Goal: Feedback & Contribution: Submit feedback/report problem

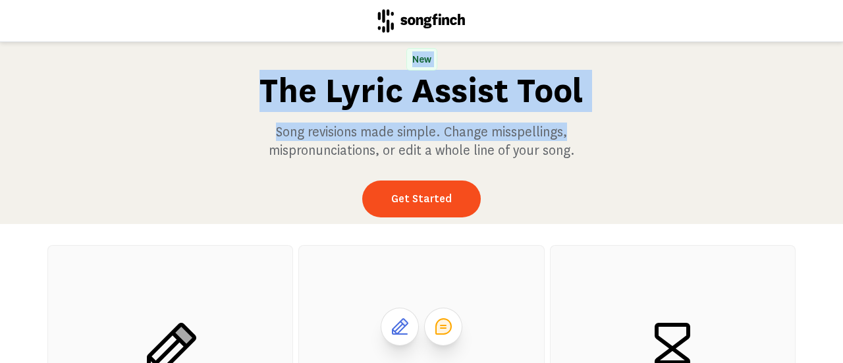
drag, startPoint x: 837, startPoint y: 26, endPoint x: 834, endPoint y: 80, distance: 53.4
click at [834, 80] on div "New The Lyric Assist Tool Song revisions made simple. Change misspellings, misp…" at bounding box center [421, 181] width 843 height 363
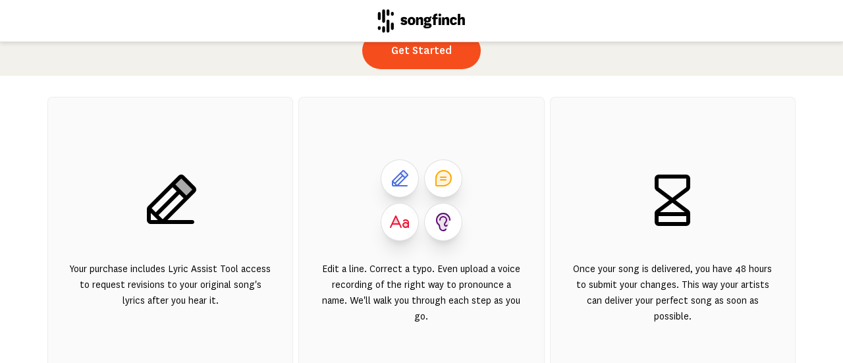
scroll to position [75, 0]
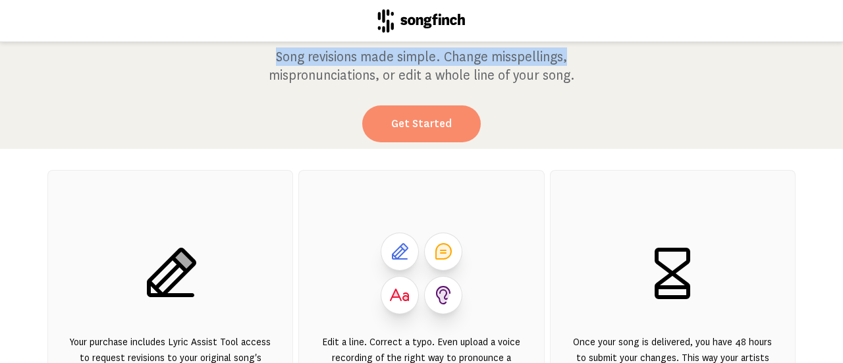
click at [426, 121] on link "Get Started" at bounding box center [421, 123] width 119 height 37
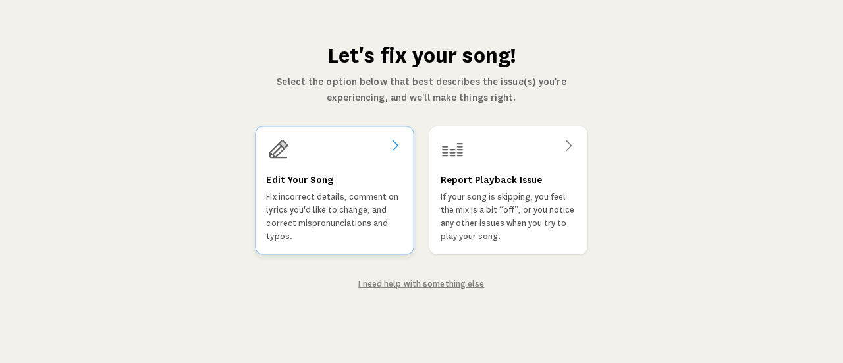
click at [304, 182] on h3 "Edit Your Song" at bounding box center [299, 180] width 67 height 16
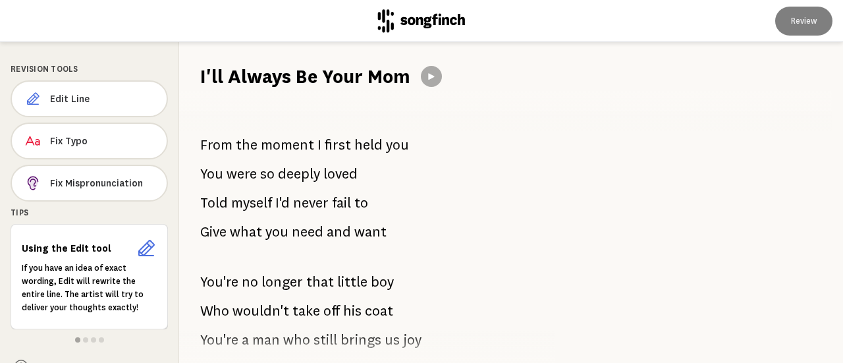
click at [246, 105] on div "From the moment I first held you You were so deeply loved Told myself I'd never…" at bounding box center [359, 226] width 361 height 273
click at [215, 96] on div "From the moment I first held you You were so deeply loved Told myself I'd never…" at bounding box center [359, 226] width 361 height 273
click at [71, 98] on span "Edit Line" at bounding box center [103, 98] width 105 height 13
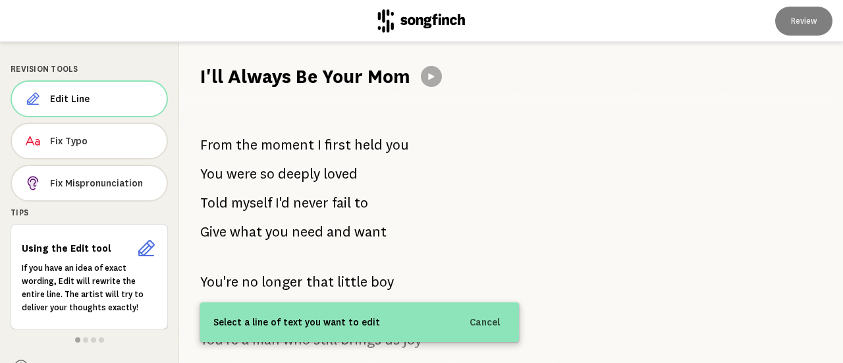
click at [290, 74] on h1 "I'll Always Be Your Mom" at bounding box center [305, 76] width 210 height 26
drag, startPoint x: 201, startPoint y: 68, endPoint x: 415, endPoint y: 78, distance: 213.6
click at [415, 78] on div "I'll Always Be Your Mom" at bounding box center [511, 65] width 664 height 47
click at [57, 98] on span "Edit Line" at bounding box center [102, 98] width 105 height 13
click at [74, 94] on span "Edit Line" at bounding box center [103, 98] width 105 height 13
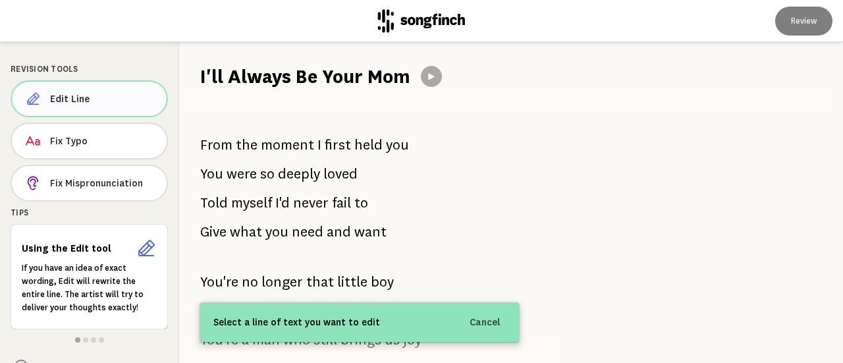
click at [72, 92] on span "Edit Line" at bounding box center [103, 98] width 106 height 13
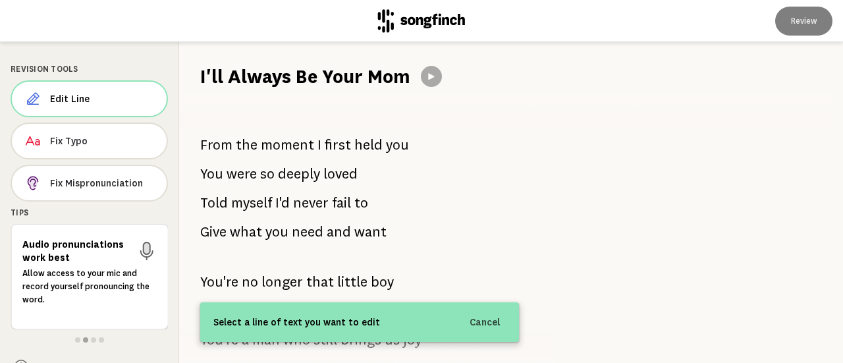
click at [222, 109] on div "From the moment I first held you You were so deeply loved Told myself I'd never…" at bounding box center [359, 226] width 361 height 273
click at [217, 109] on div "From the moment I first held you You were so deeply loved Told myself I'd never…" at bounding box center [359, 226] width 361 height 273
drag, startPoint x: 396, startPoint y: 77, endPoint x: 191, endPoint y: 80, distance: 204.8
click at [191, 80] on div "I'll Always Be Your Mom" at bounding box center [511, 65] width 664 height 47
click at [300, 331] on div "Select a line of text you want to edit Cancel" at bounding box center [359, 322] width 319 height 40
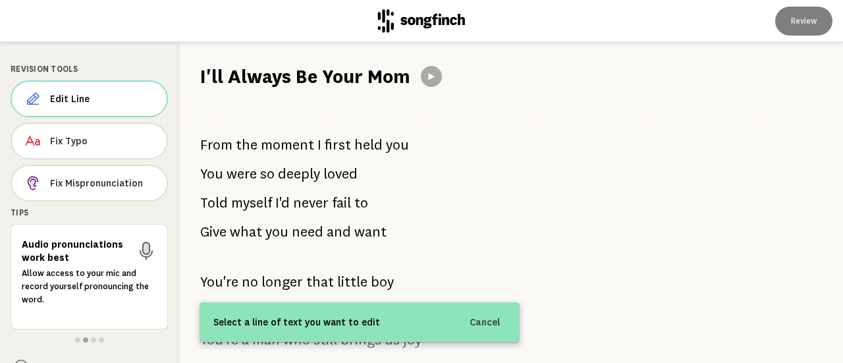
drag, startPoint x: 405, startPoint y: 73, endPoint x: 215, endPoint y: 70, distance: 189.7
click at [215, 70] on h1 "I'll Always Be Your Mom" at bounding box center [305, 76] width 210 height 26
click at [333, 111] on div "From the moment I first held you You were so deeply loved Told myself I'd never…" at bounding box center [359, 226] width 361 height 273
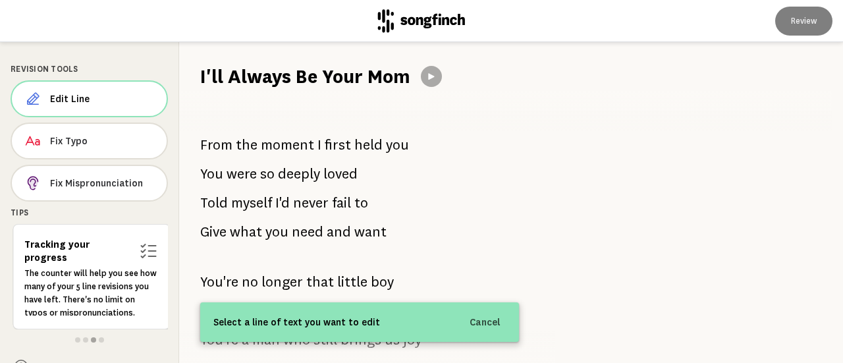
drag, startPoint x: 414, startPoint y: 79, endPoint x: 196, endPoint y: 62, distance: 218.0
click at [196, 62] on div "I'll Always Be Your Mom" at bounding box center [511, 65] width 664 height 47
click at [92, 88] on button "Edit Line" at bounding box center [89, 98] width 157 height 37
click at [66, 98] on span "Edit Line" at bounding box center [103, 98] width 106 height 13
click at [57, 101] on span "Edit Line" at bounding box center [103, 98] width 105 height 13
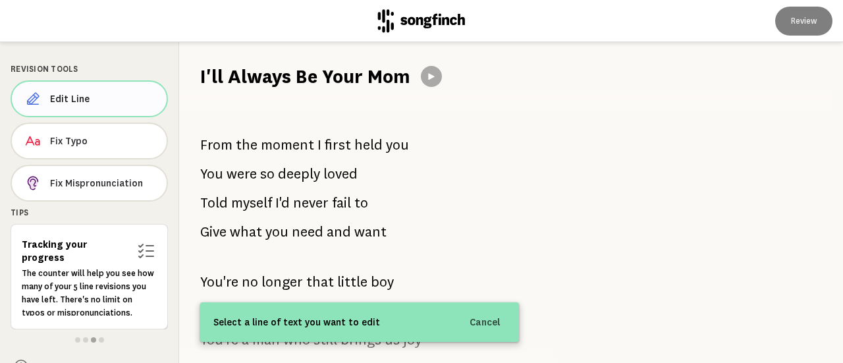
click at [57, 101] on span "Edit Line" at bounding box center [103, 98] width 106 height 13
click at [57, 101] on span "Edit Line" at bounding box center [102, 98] width 105 height 13
click at [57, 101] on span "Edit Line" at bounding box center [103, 98] width 105 height 13
click at [57, 101] on span "Edit Line" at bounding box center [103, 98] width 106 height 13
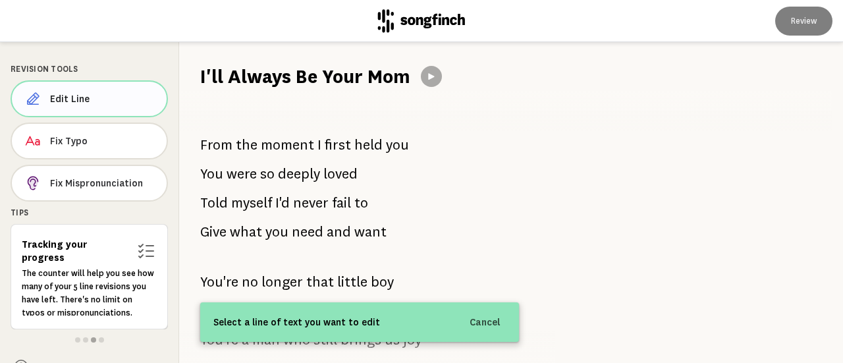
click at [57, 101] on span "Edit Line" at bounding box center [103, 98] width 106 height 13
click at [57, 101] on span "Edit Line" at bounding box center [102, 98] width 105 height 13
click at [603, 171] on div at bounding box center [691, 202] width 303 height 321
click at [486, 326] on button "Cancel" at bounding box center [485, 322] width 47 height 24
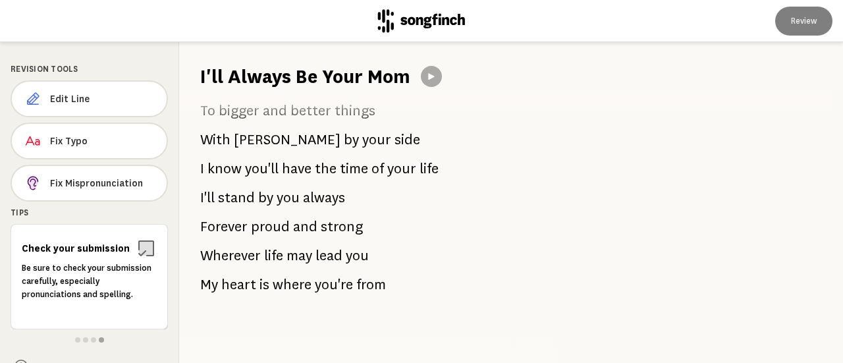
scroll to position [1928, 0]
click at [619, 249] on div at bounding box center [691, 202] width 303 height 321
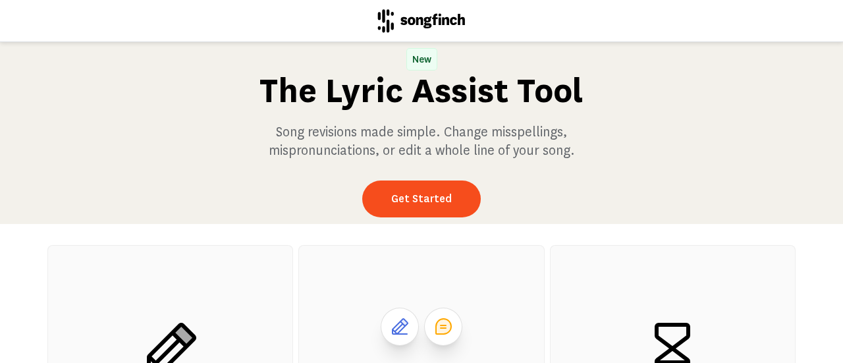
click at [439, 326] on icon at bounding box center [443, 326] width 15 height 15
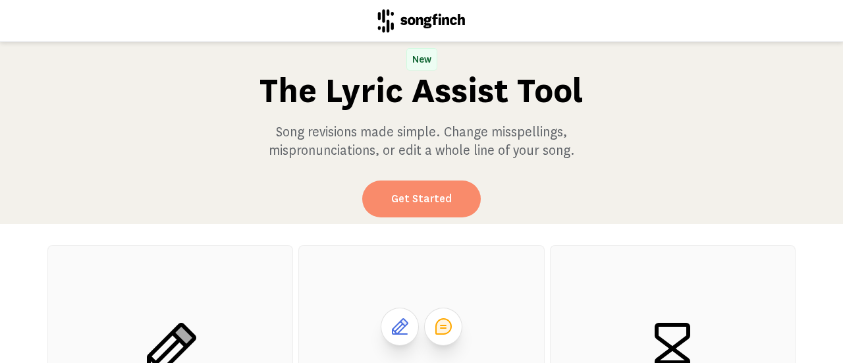
click at [421, 200] on link "Get Started" at bounding box center [421, 198] width 119 height 37
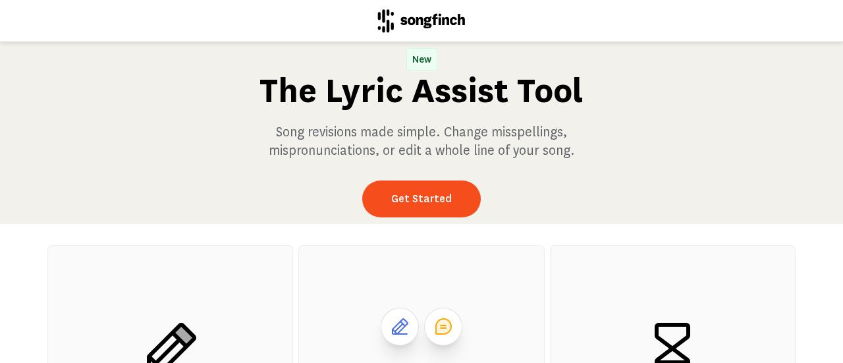
click at [444, 321] on icon at bounding box center [443, 326] width 16 height 16
click at [437, 327] on icon at bounding box center [443, 326] width 16 height 16
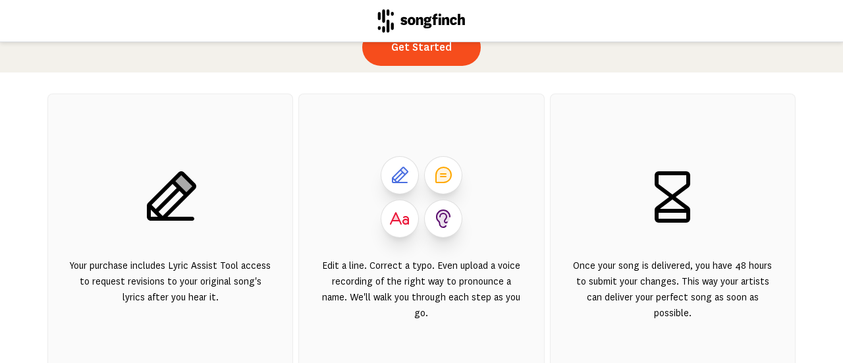
scroll to position [154, 0]
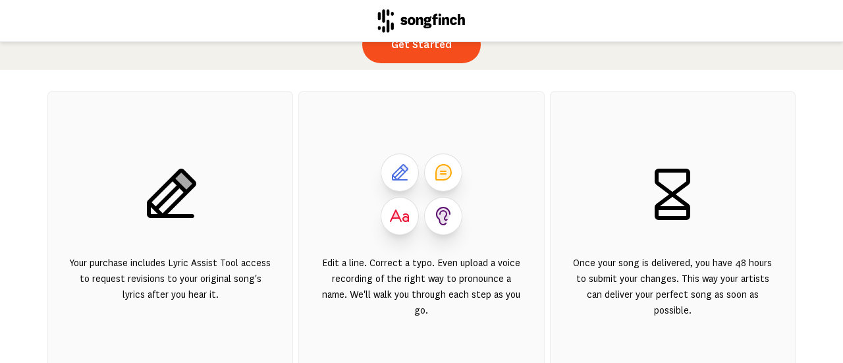
click at [437, 173] on icon at bounding box center [443, 172] width 16 height 16
click at [440, 169] on icon at bounding box center [443, 172] width 15 height 15
click at [398, 173] on icon at bounding box center [400, 172] width 16 height 16
click at [439, 51] on link "Get Started" at bounding box center [421, 44] width 119 height 37
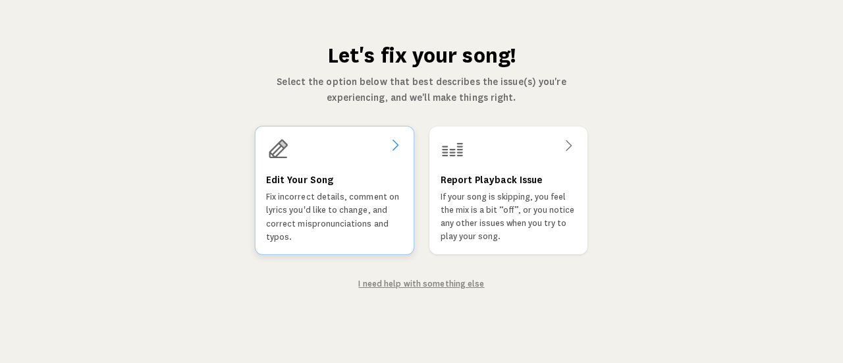
click at [394, 142] on icon at bounding box center [395, 145] width 16 height 16
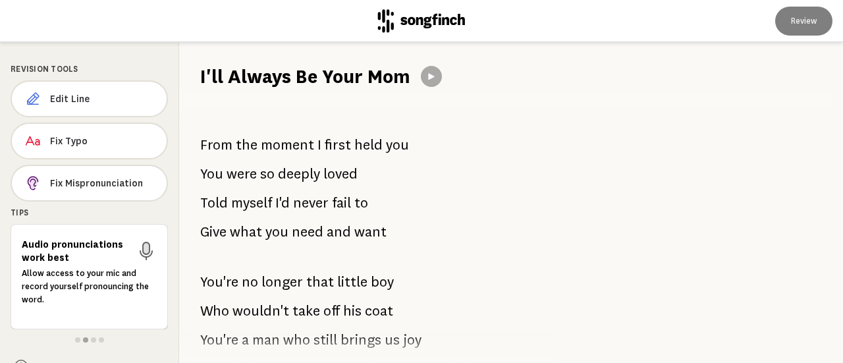
click at [144, 287] on p "Allow access to your mic and record yourself pronouncing the word." at bounding box center [89, 287] width 135 height 40
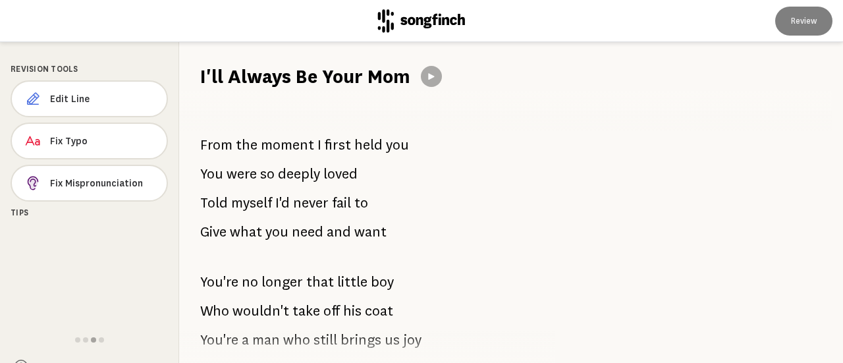
click at [208, 105] on div "From the moment I first held you You were so deeply loved Told myself I'd never…" at bounding box center [359, 226] width 361 height 273
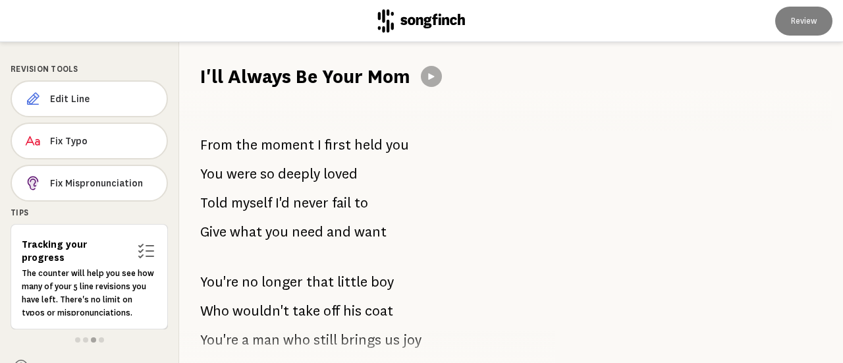
click at [214, 101] on div "From the moment I first held you You were so deeply loved Told myself I'd never…" at bounding box center [359, 226] width 361 height 273
click at [70, 99] on span "Edit Line" at bounding box center [103, 98] width 106 height 13
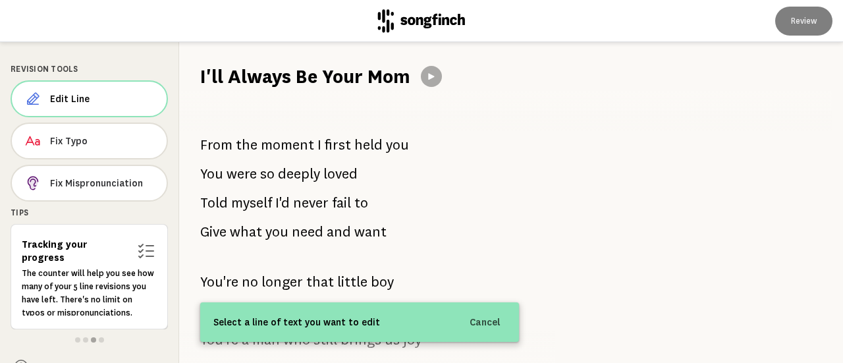
drag, startPoint x: 408, startPoint y: 78, endPoint x: 194, endPoint y: 78, distance: 214.7
click at [194, 78] on div "I'll Always Be Your Mom" at bounding box center [511, 65] width 664 height 47
click at [229, 106] on div "From the moment I first held you You were so deeply loved Told myself I'd never…" at bounding box center [359, 226] width 361 height 273
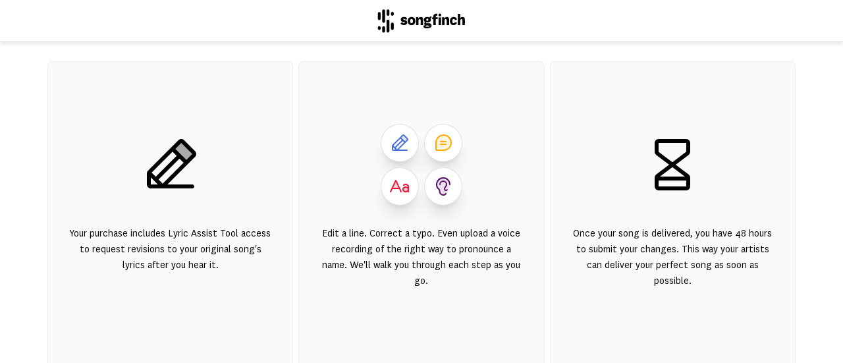
scroll to position [186, 0]
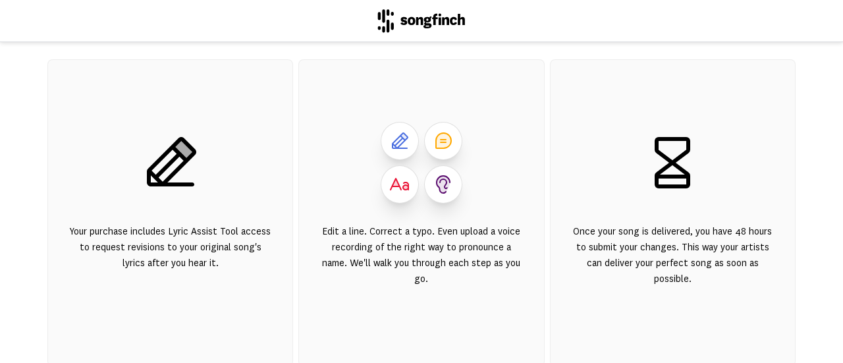
click at [440, 138] on icon at bounding box center [443, 140] width 15 height 15
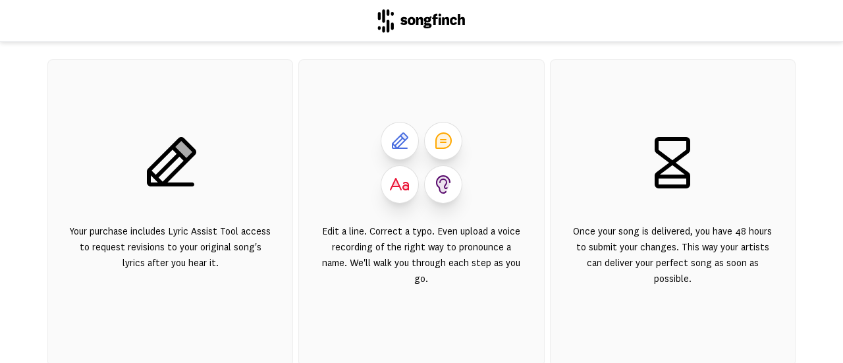
click at [440, 138] on icon at bounding box center [443, 140] width 15 height 15
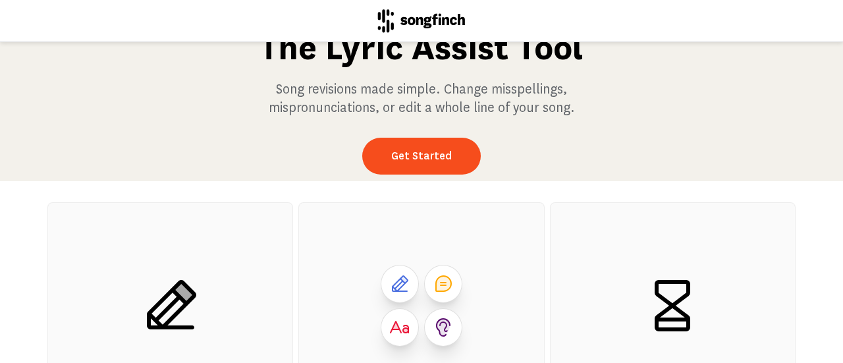
scroll to position [0, 0]
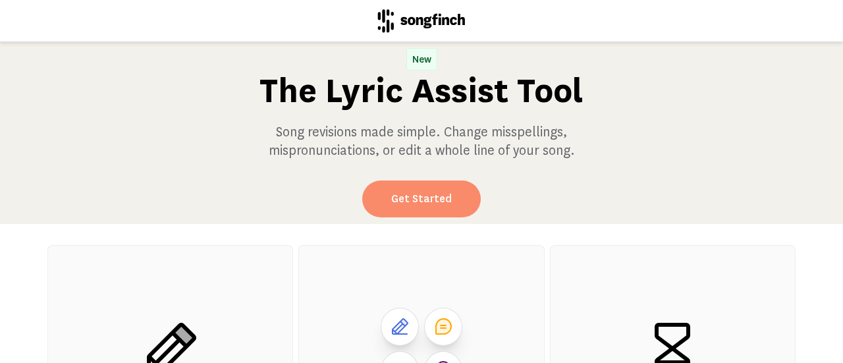
click at [373, 196] on link "Get Started" at bounding box center [421, 198] width 119 height 37
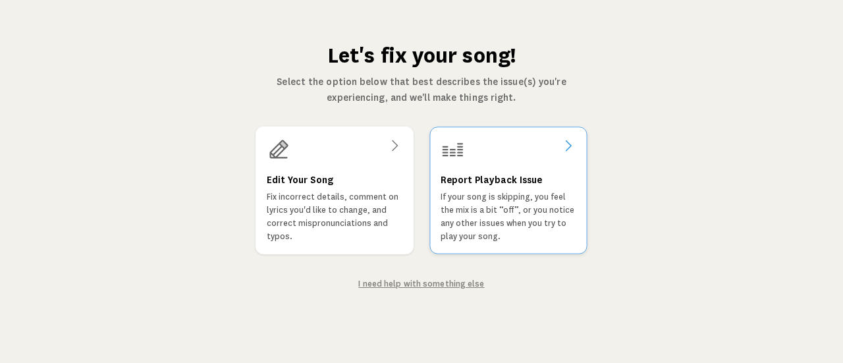
click at [504, 184] on h3 "Report Playback Issue" at bounding box center [491, 180] width 101 height 16
